Goal: Task Accomplishment & Management: Manage account settings

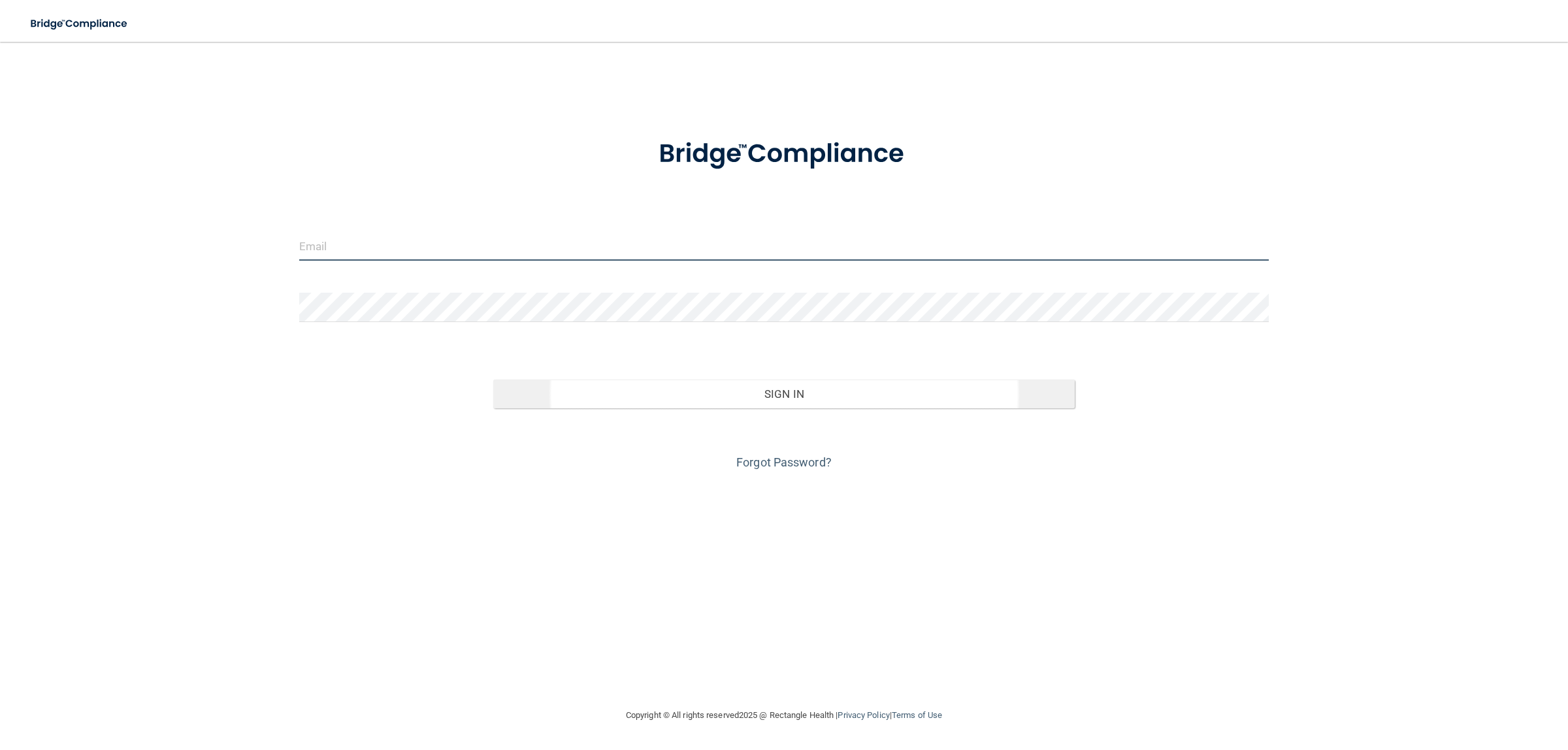
type input "[EMAIL_ADDRESS][DOMAIN_NAME]"
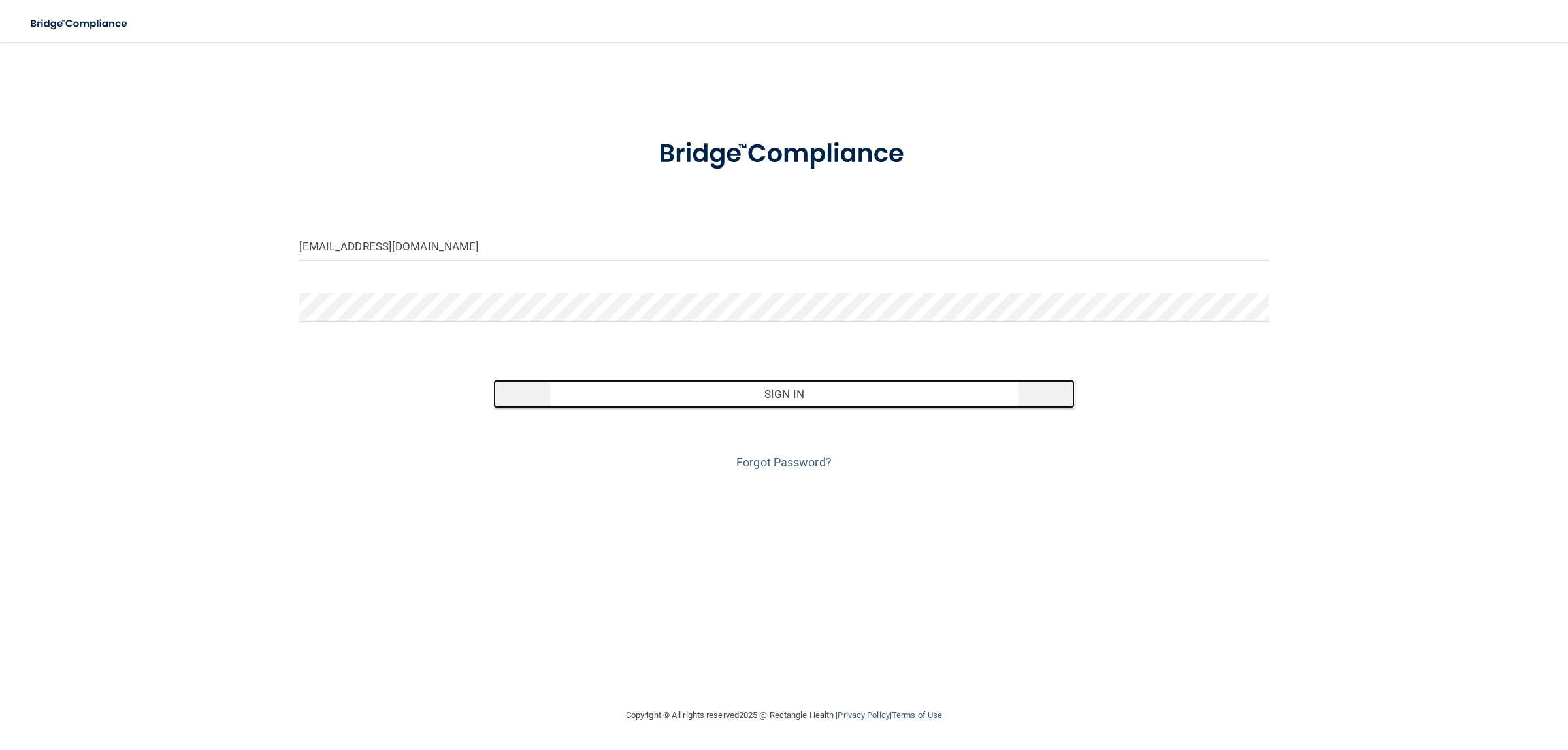
click at [814, 397] on button "Sign In" at bounding box center [784, 394] width 583 height 29
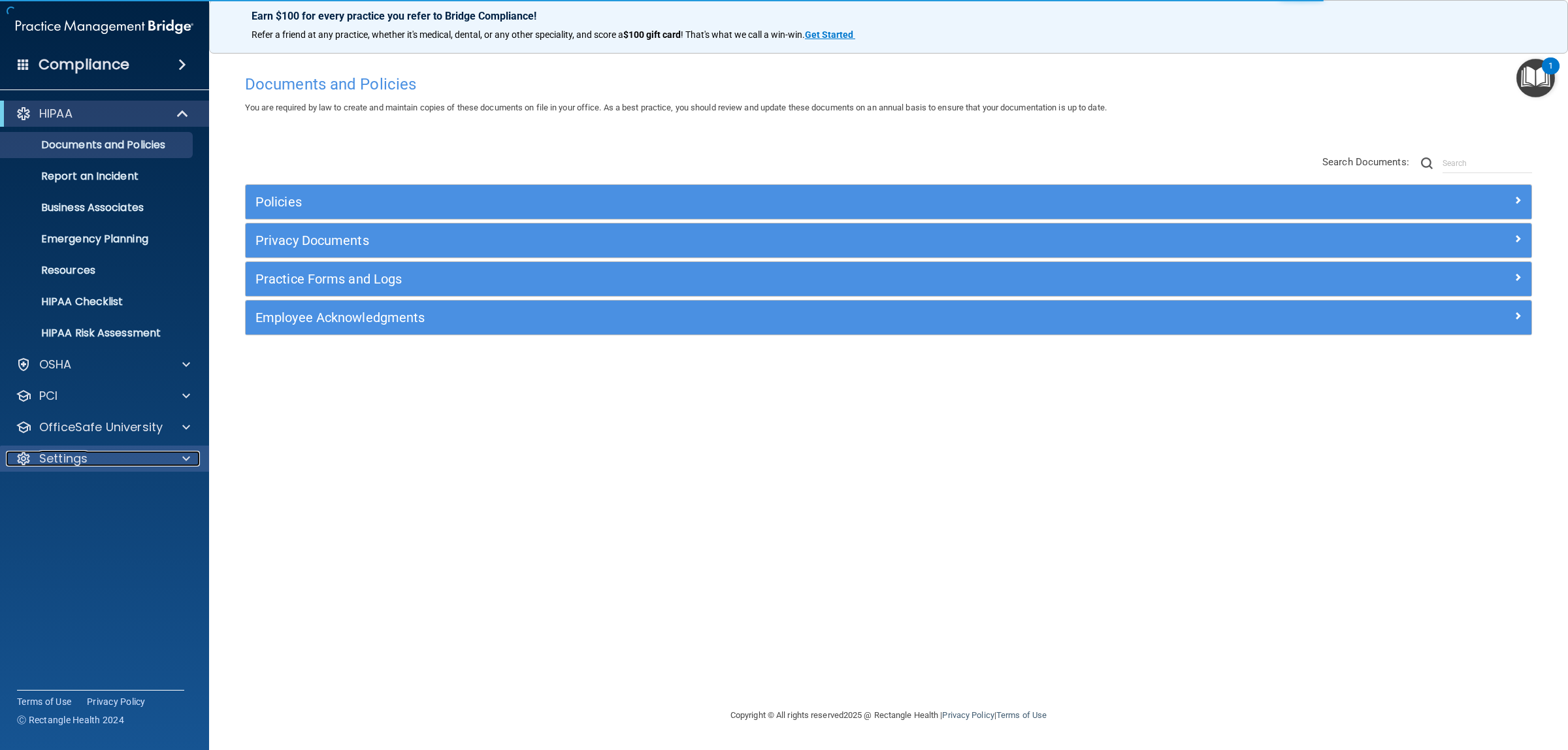
click at [146, 466] on div "Settings" at bounding box center [87, 459] width 162 height 15
click at [106, 515] on p "My Users" at bounding box center [98, 522] width 179 height 14
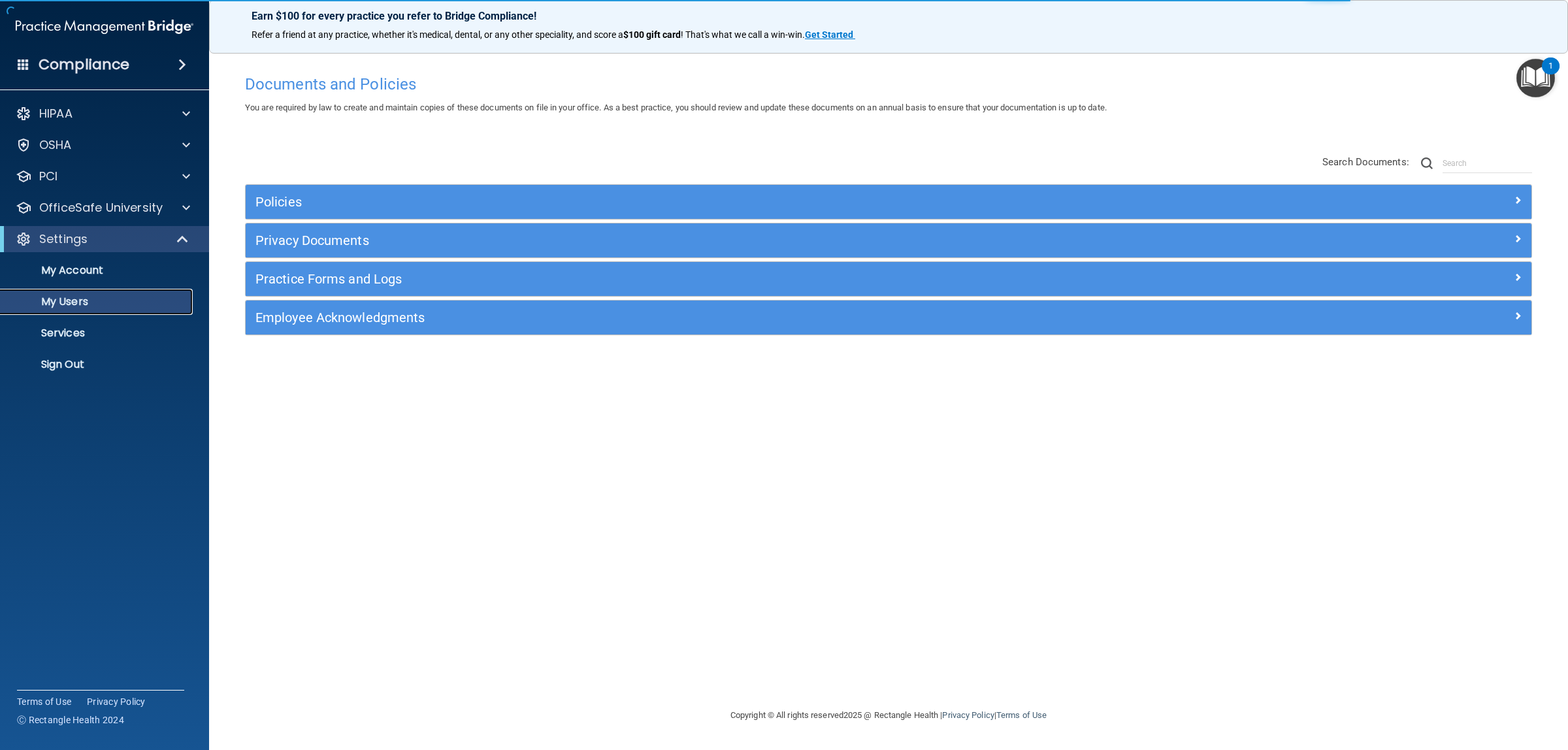
select select "20"
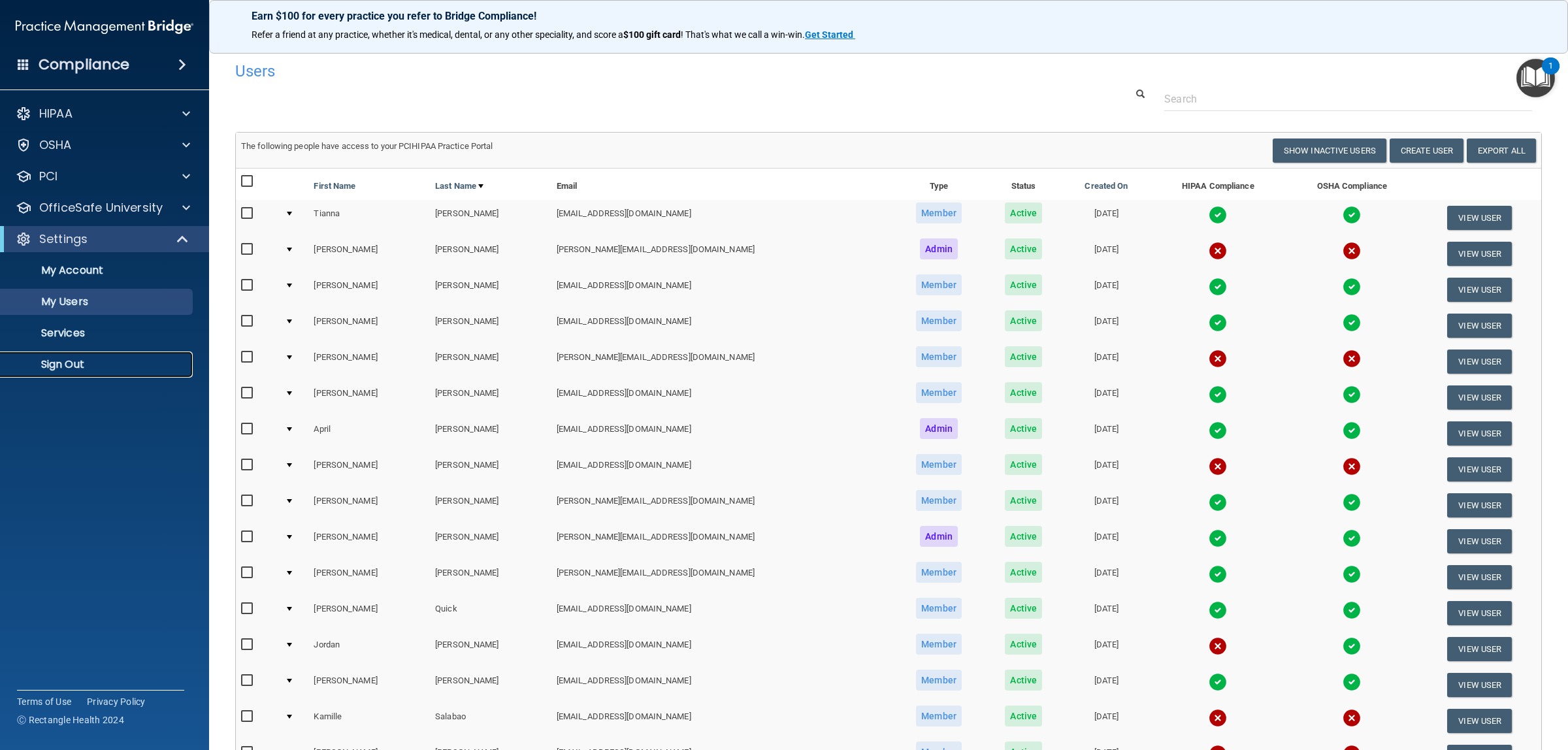
click at [116, 367] on p "Sign Out" at bounding box center [98, 365] width 179 height 14
